Goal: Task Accomplishment & Management: Manage account settings

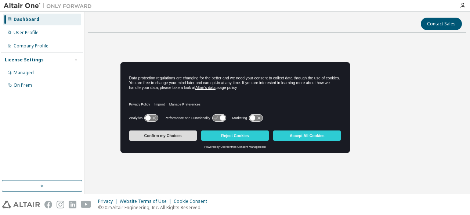
click at [176, 138] on button "Confirm my Choices" at bounding box center [163, 135] width 68 height 10
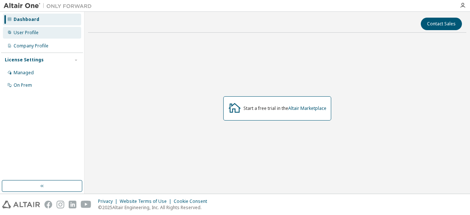
click at [37, 31] on div "User Profile" at bounding box center [26, 33] width 25 height 6
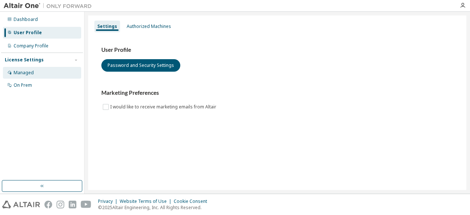
click at [48, 78] on div "Managed" at bounding box center [42, 73] width 78 height 12
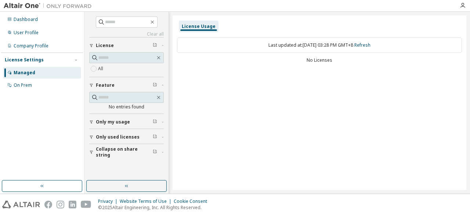
click at [104, 64] on label "All" at bounding box center [101, 68] width 7 height 9
click at [104, 61] on input "text" at bounding box center [126, 57] width 57 height 7
click at [108, 59] on input "text" at bounding box center [126, 57] width 57 height 7
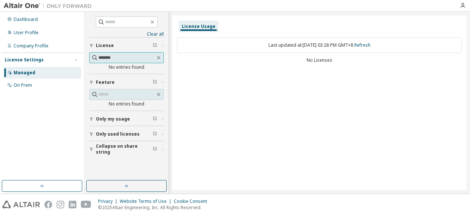
type input "*******"
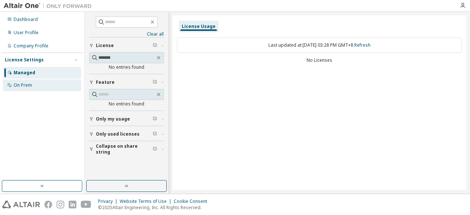
click at [57, 85] on div "On Prem" at bounding box center [42, 85] width 78 height 12
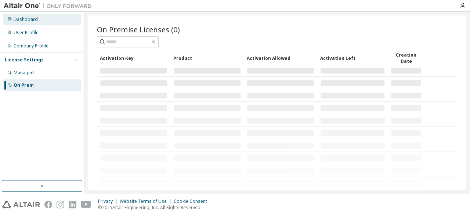
click at [57, 17] on div "Dashboard" at bounding box center [42, 20] width 78 height 12
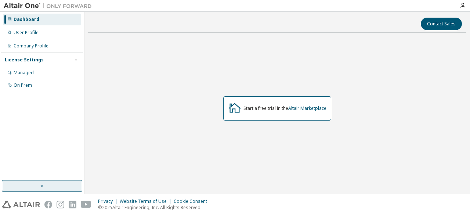
click at [21, 190] on button "button" at bounding box center [42, 186] width 80 height 12
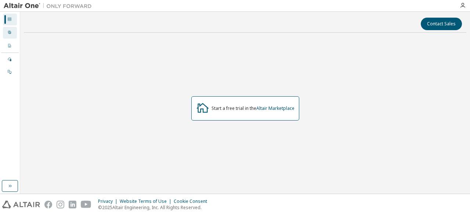
click at [11, 31] on icon at bounding box center [9, 32] width 4 height 4
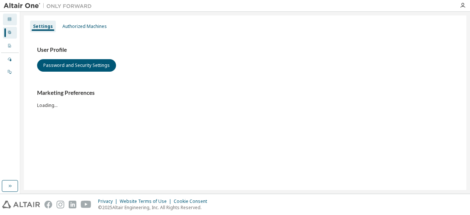
click at [14, 24] on div "Dashboard" at bounding box center [10, 20] width 14 height 12
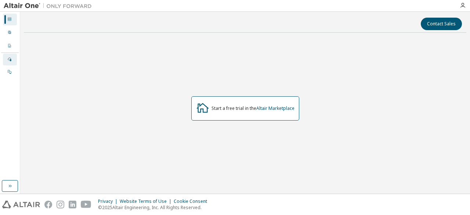
click at [7, 64] on div "Managed" at bounding box center [10, 60] width 14 height 12
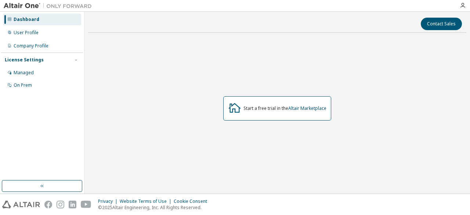
click at [459, 8] on div at bounding box center [462, 6] width 15 height 6
click at [463, 4] on icon "button" at bounding box center [463, 6] width 6 height 6
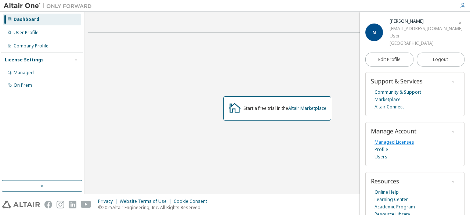
click at [399, 146] on link "Managed Licenses" at bounding box center [395, 141] width 40 height 7
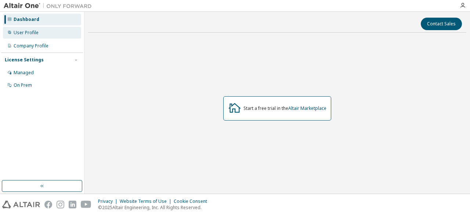
click at [56, 36] on div "User Profile" at bounding box center [42, 33] width 78 height 12
